Goal: Transaction & Acquisition: Purchase product/service

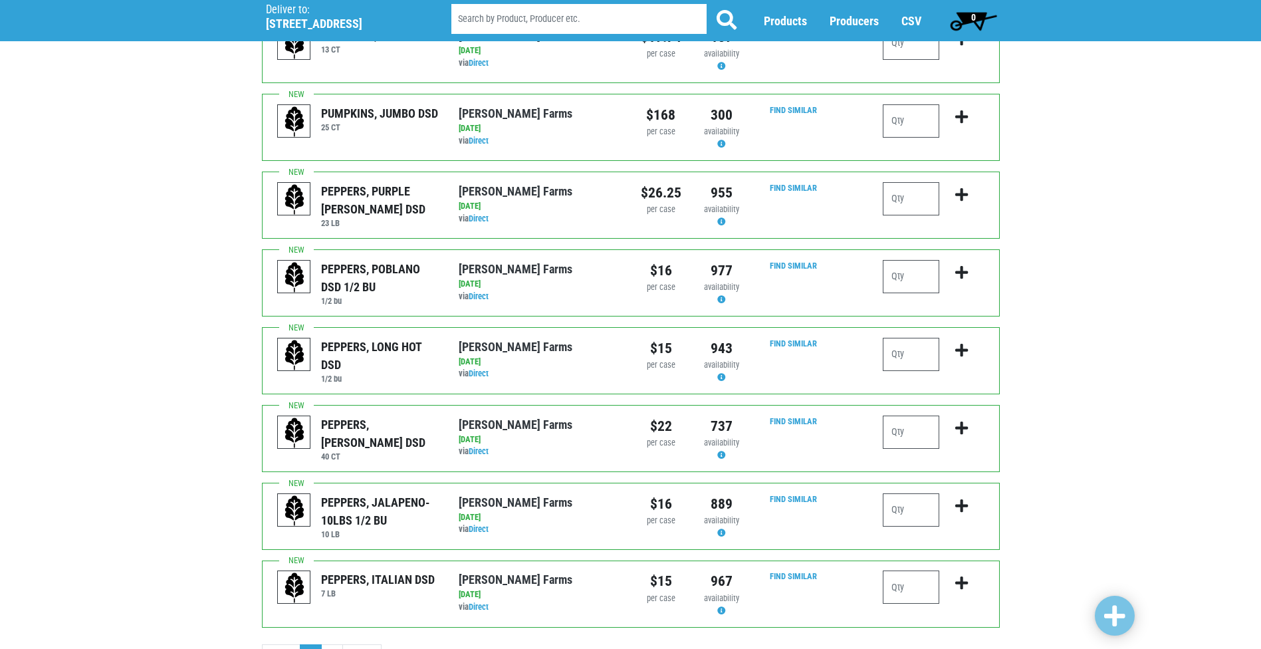
scroll to position [1127, 0]
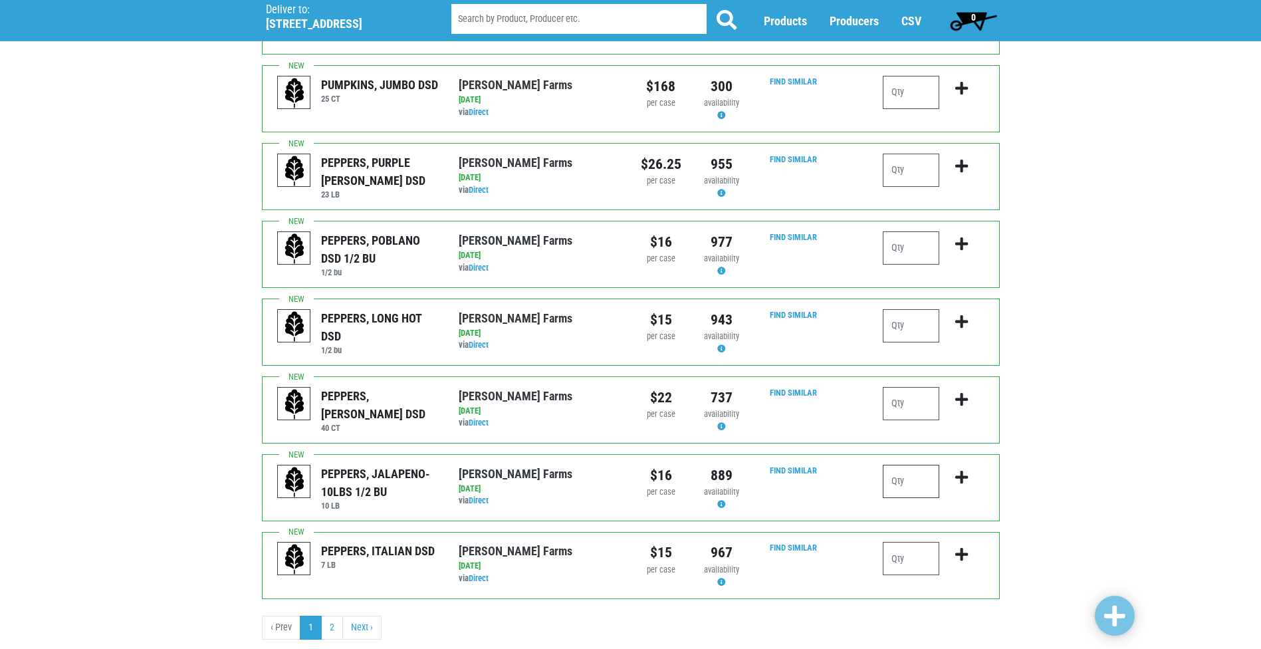
click at [919, 465] on input "number" at bounding box center [911, 481] width 57 height 33
click at [967, 470] on icon "submit" at bounding box center [961, 477] width 13 height 15
click at [913, 465] on input "number" at bounding box center [911, 481] width 57 height 33
type input "1"
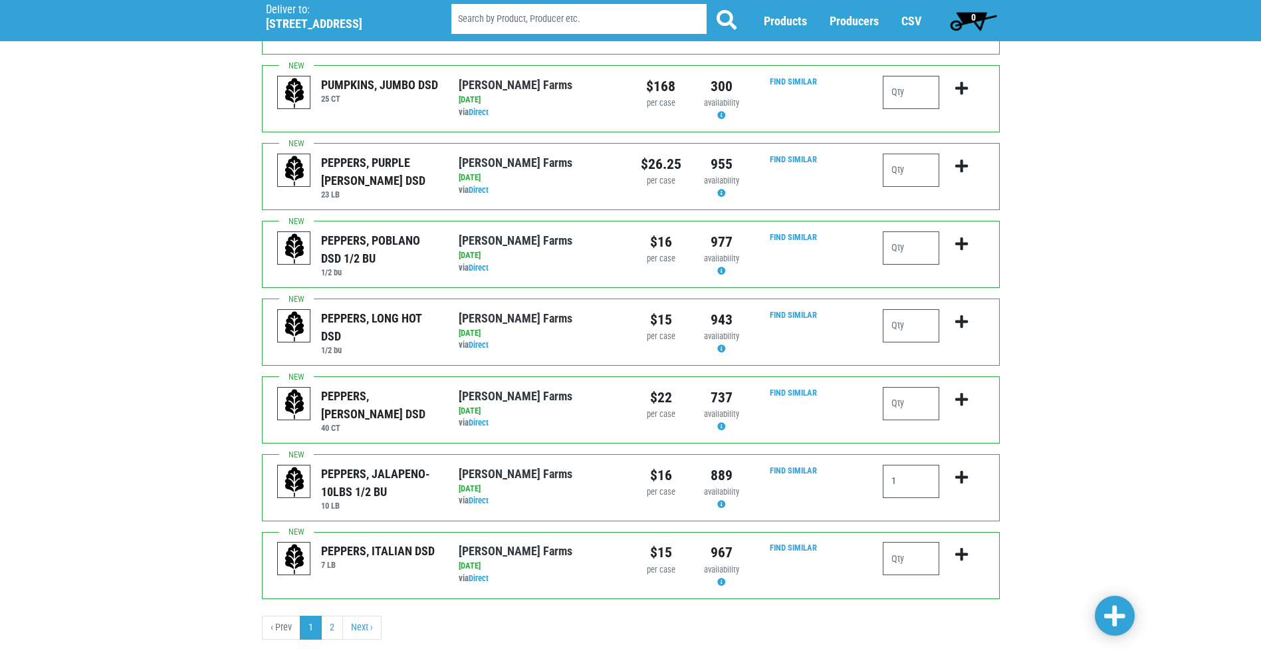
click at [1125, 620] on span at bounding box center [1114, 616] width 21 height 24
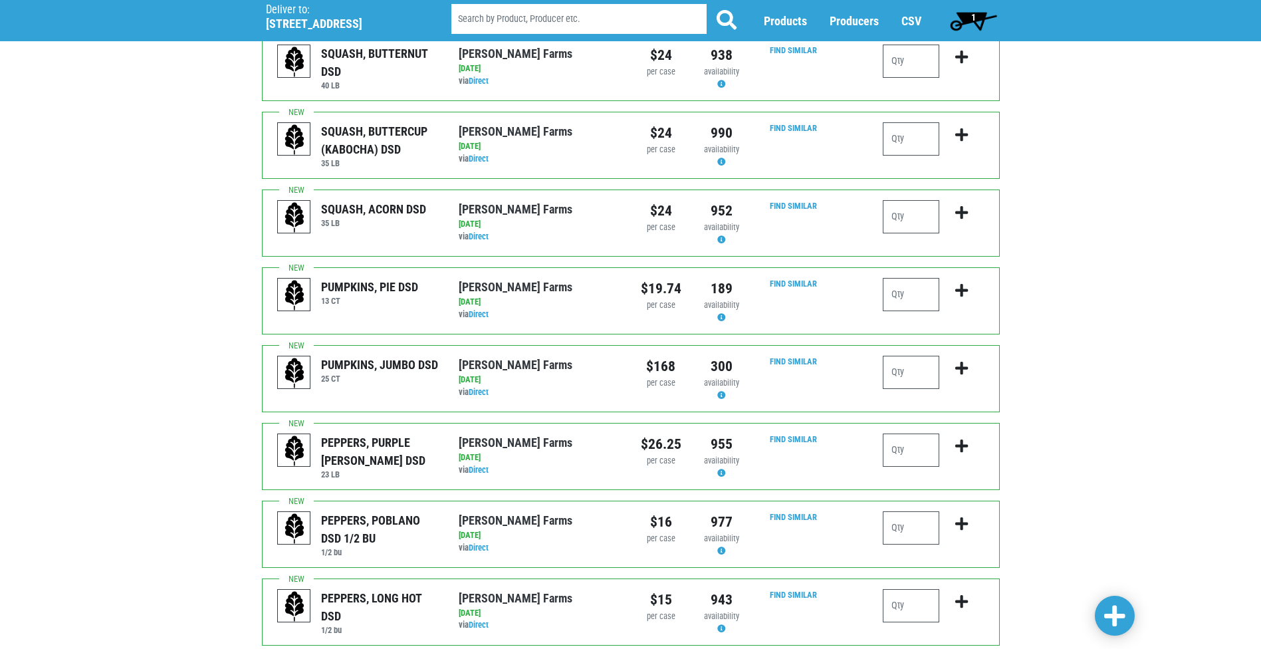
scroll to position [844, 0]
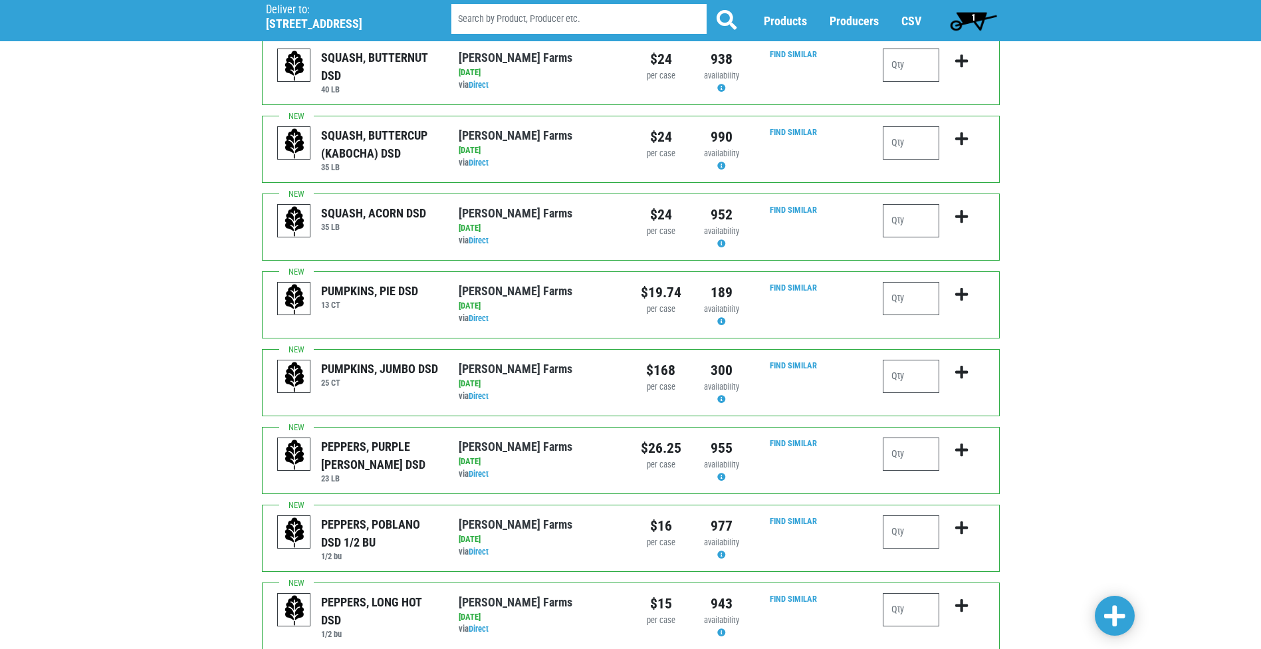
drag, startPoint x: 1257, startPoint y: 361, endPoint x: 1254, endPoint y: 323, distance: 38.0
click at [1254, 323] on div "Deliver To Price Chopper, Western Lights, #174 ([STREET_ADDRESS]) Deliver to: […" at bounding box center [630, 85] width 1261 height 1738
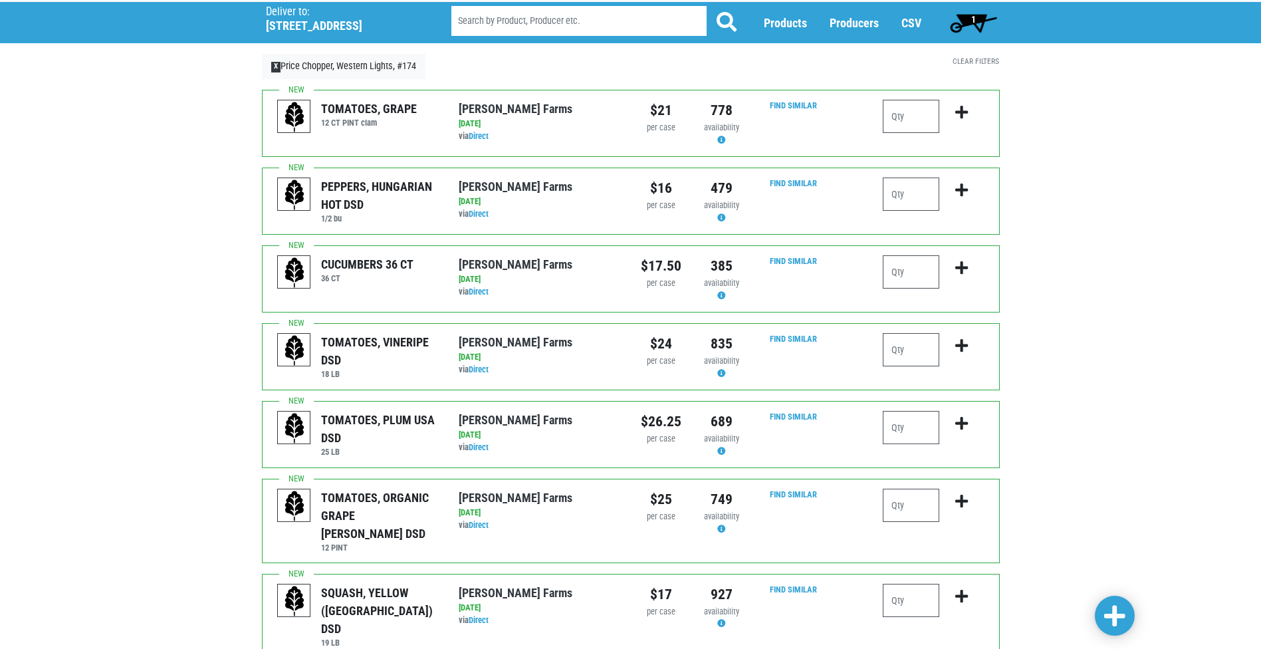
scroll to position [64, 0]
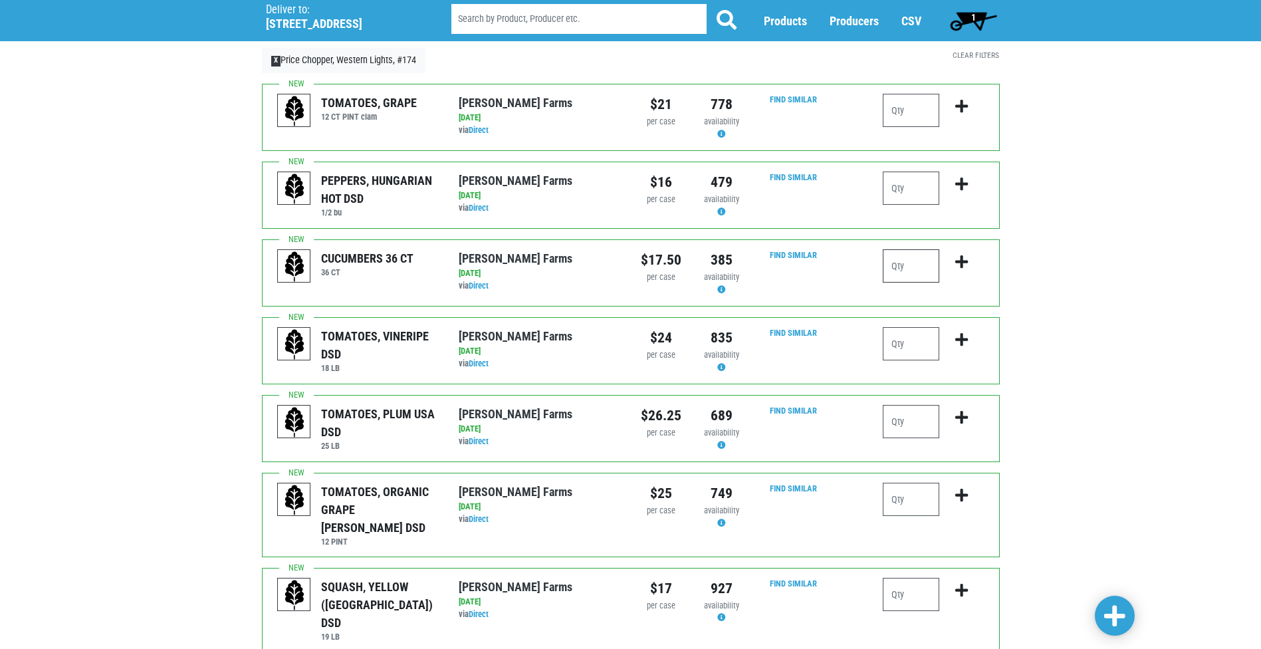
click at [917, 265] on input "number" at bounding box center [911, 265] width 57 height 33
type input "2"
click at [961, 261] on icon "submit" at bounding box center [961, 262] width 13 height 15
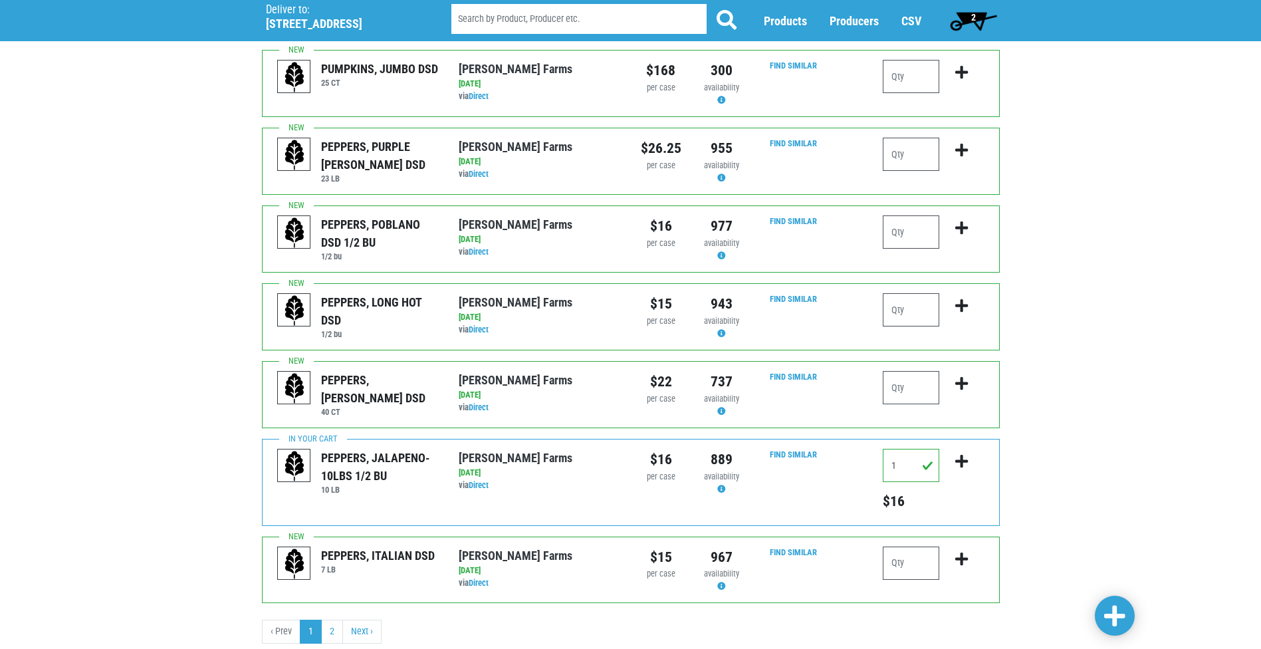
scroll to position [1165, 0]
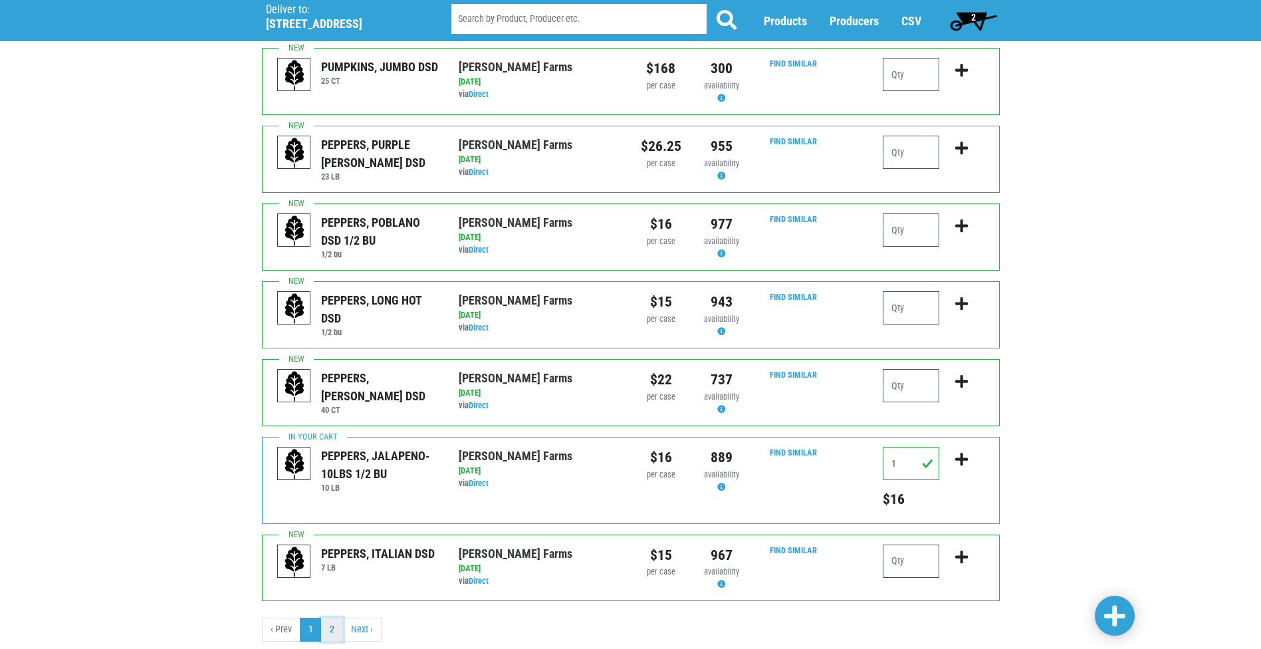
click at [330, 618] on link "2" at bounding box center [332, 630] width 22 height 24
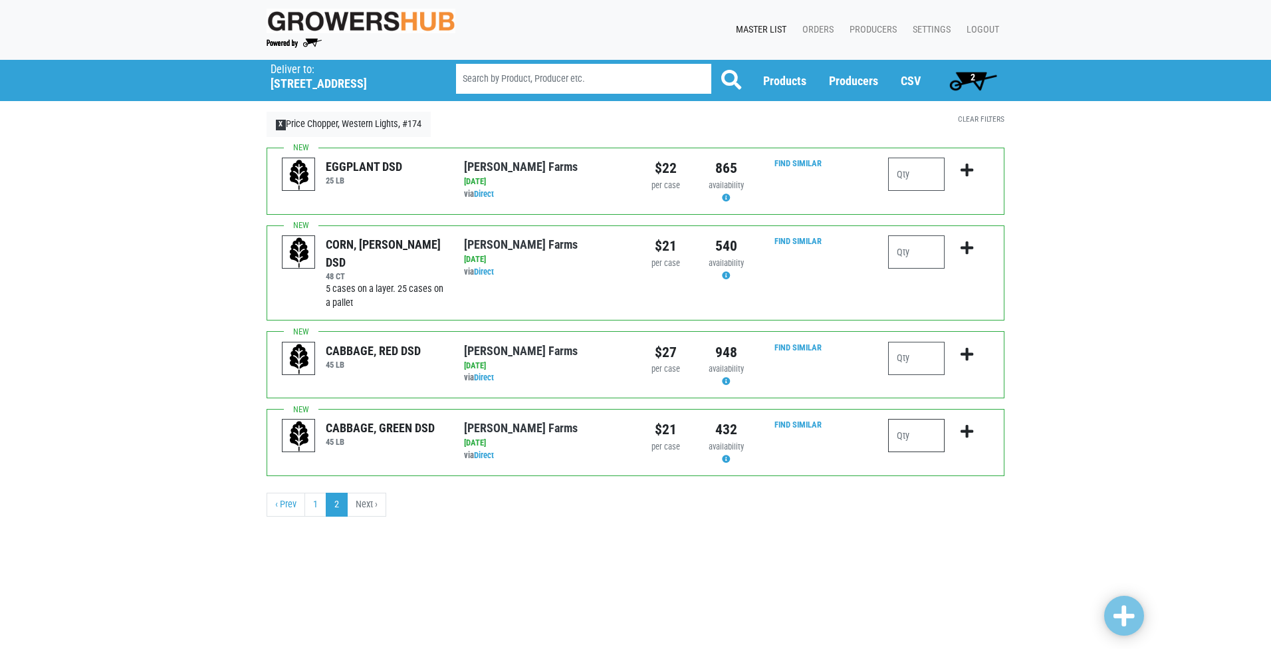
click at [930, 441] on input "number" at bounding box center [916, 435] width 57 height 33
type input "2"
click at [961, 429] on icon "submit" at bounding box center [967, 431] width 13 height 15
click at [890, 253] on input "number" at bounding box center [916, 251] width 57 height 33
type input "4"
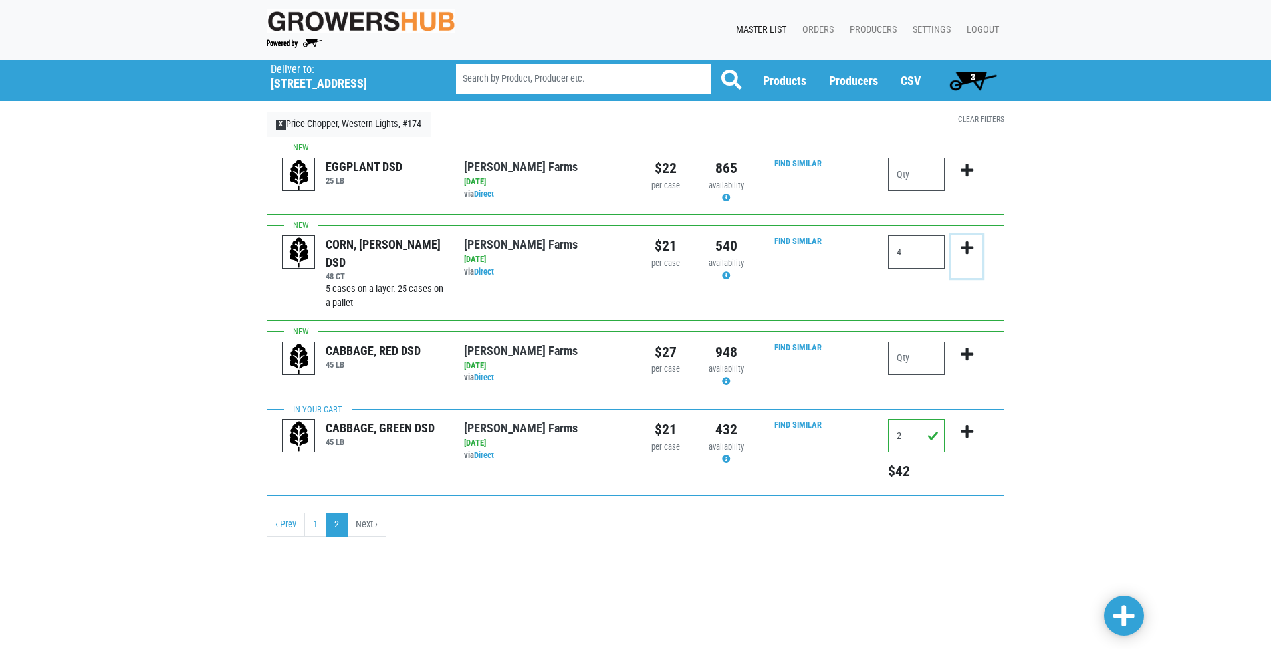
click at [965, 245] on icon "submit" at bounding box center [967, 248] width 13 height 15
click at [318, 534] on link "1" at bounding box center [315, 525] width 22 height 24
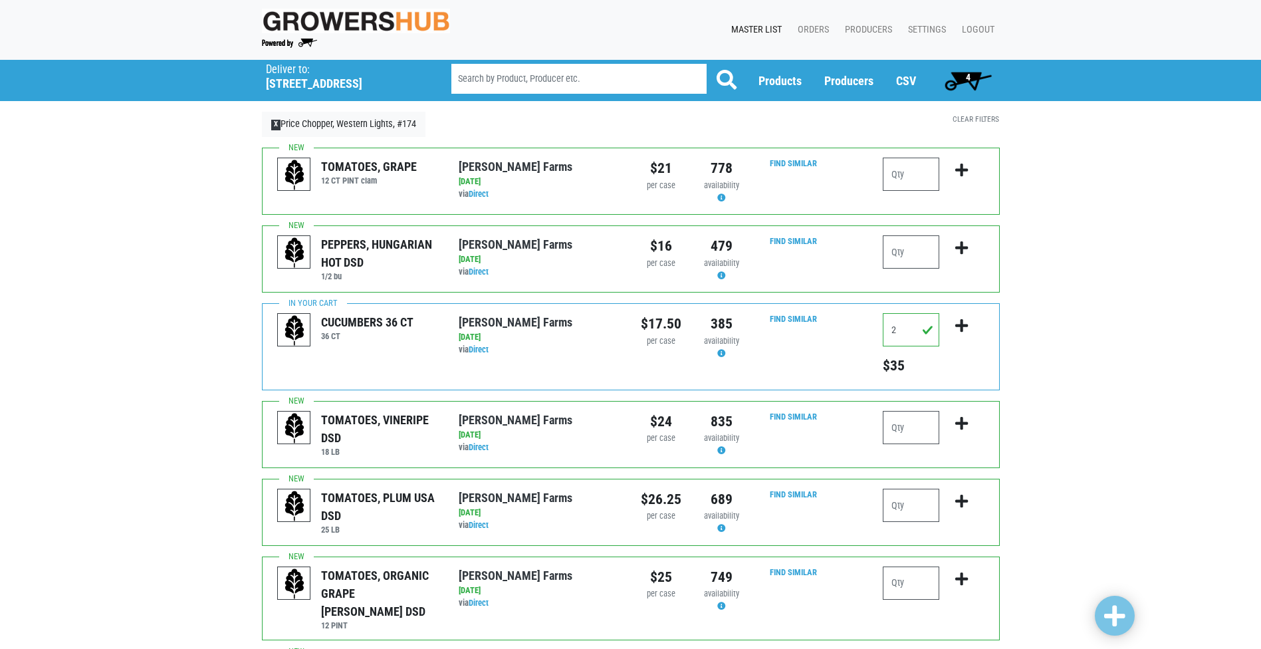
click at [985, 77] on span "4" at bounding box center [968, 80] width 59 height 27
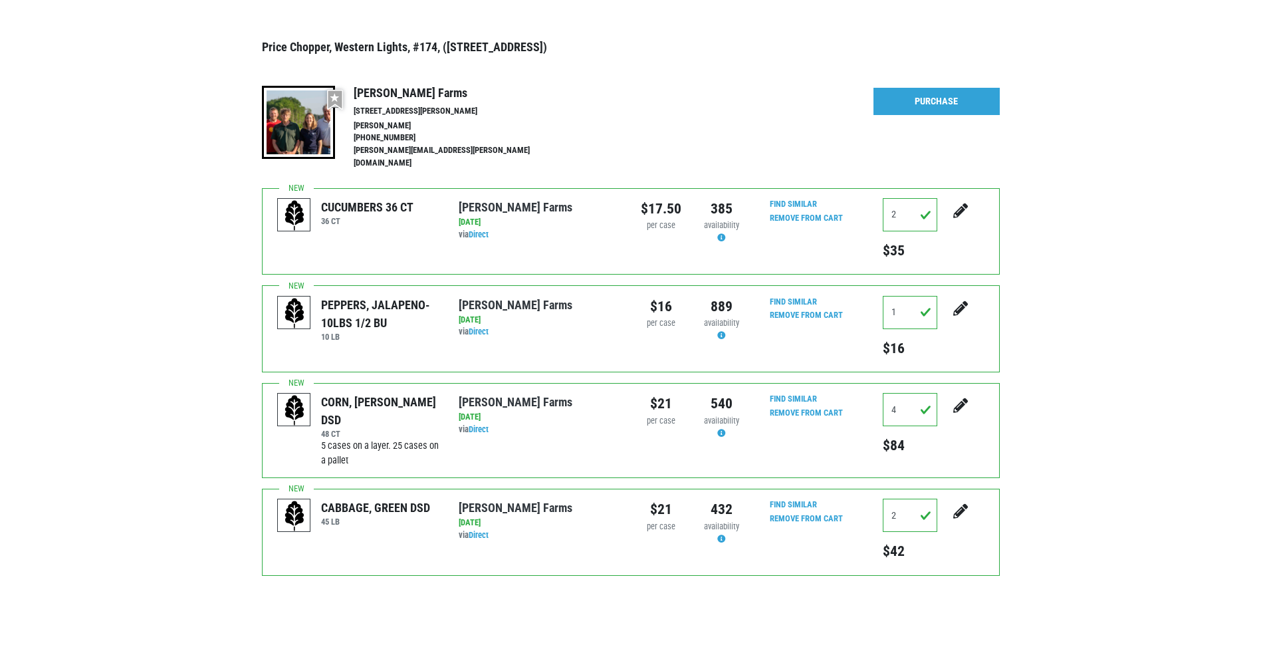
scroll to position [111, 0]
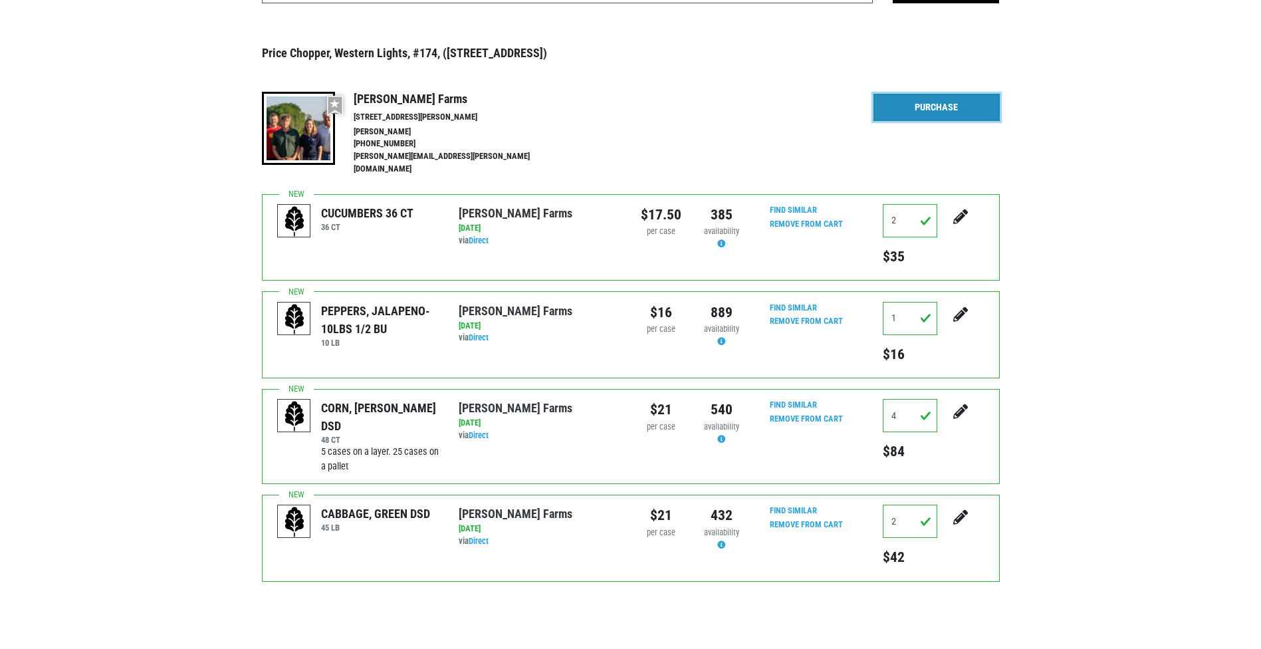
click at [929, 104] on link "Purchase" at bounding box center [936, 108] width 126 height 28
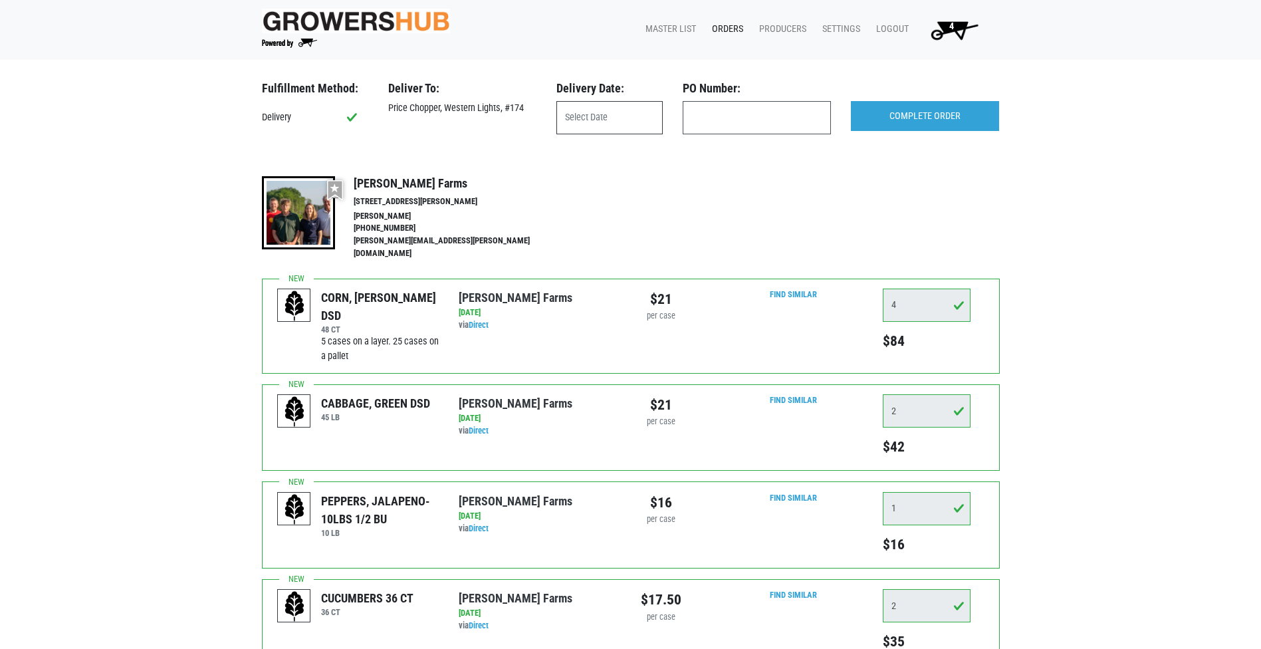
click at [579, 120] on input "text" at bounding box center [609, 117] width 106 height 33
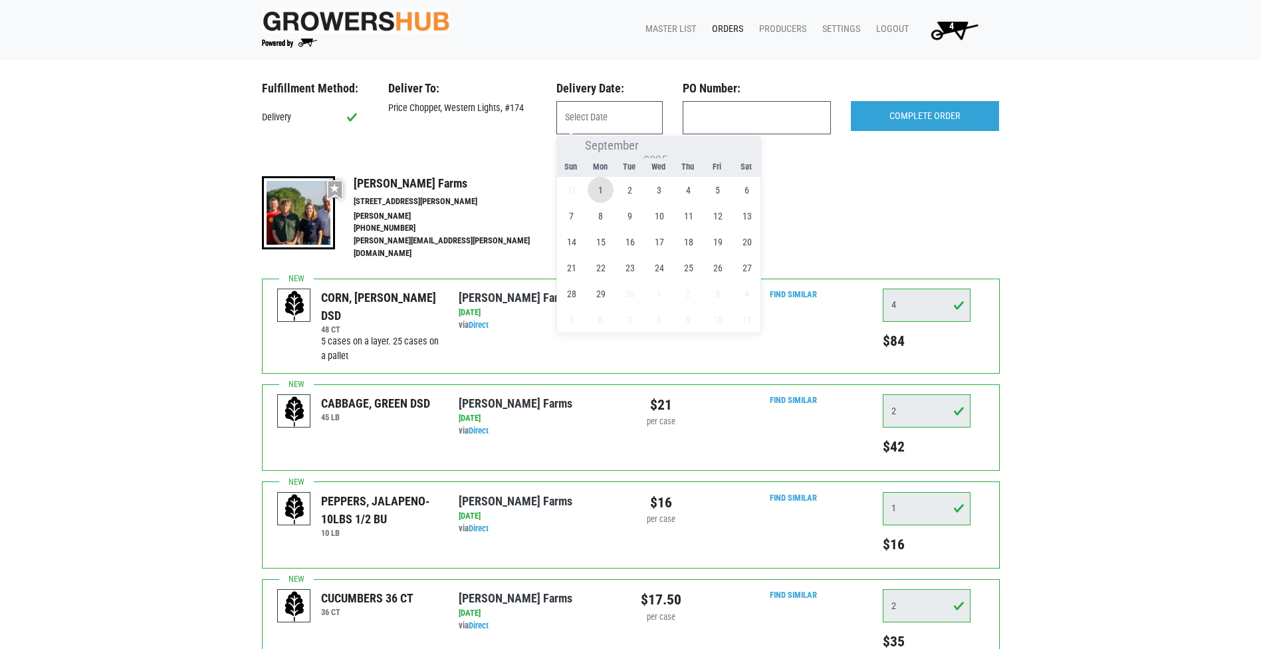
click at [600, 191] on span "1" at bounding box center [601, 190] width 26 height 26
type input "[DATE]"
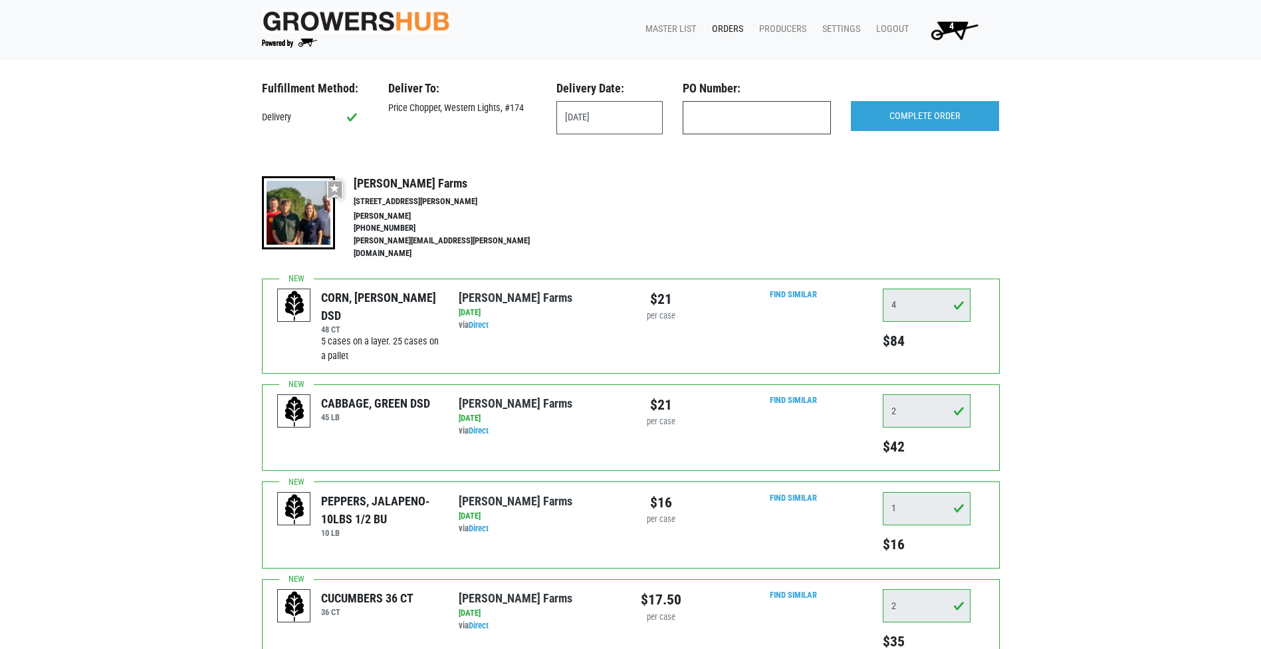
click at [776, 112] on input "text" at bounding box center [757, 117] width 148 height 33
type input "P"
drag, startPoint x: 705, startPoint y: 118, endPoint x: 737, endPoint y: 106, distance: 34.1
type input "produce"
click at [900, 164] on div "Fulfillment Method: Delivery Deliver To: Price Chopper, Western Lights, #174 De…" at bounding box center [631, 179] width 738 height 197
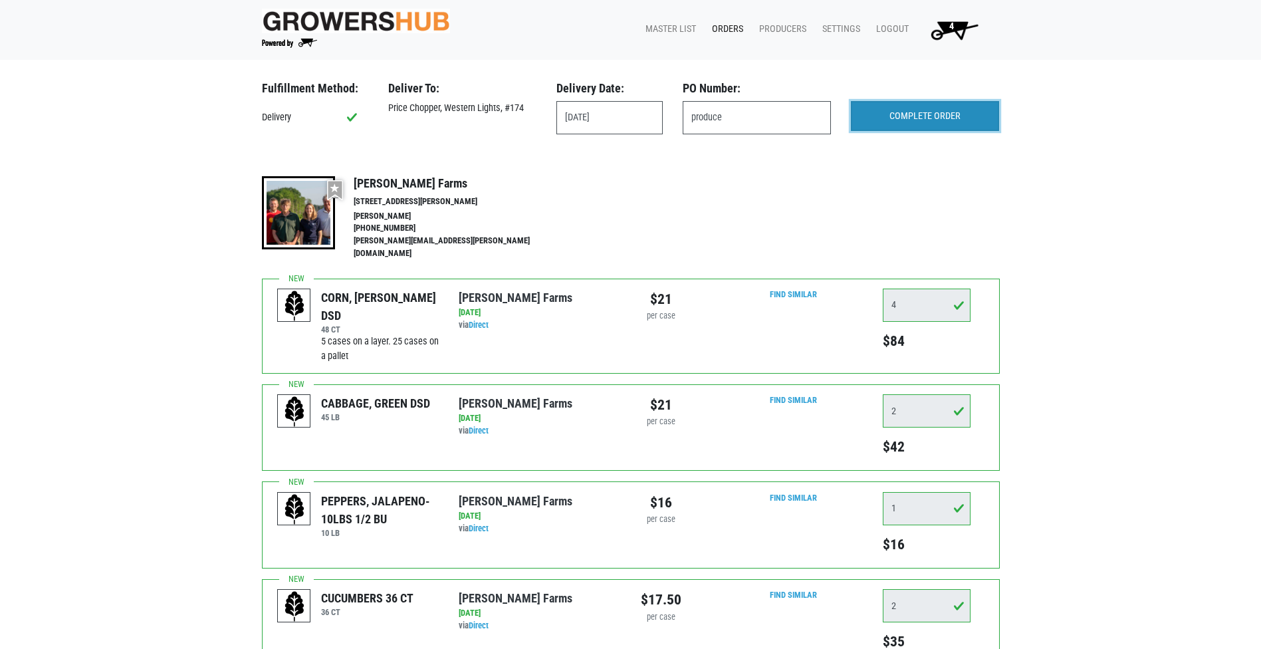
click at [913, 122] on input "COMPLETE ORDER" at bounding box center [925, 116] width 148 height 31
